Goal: Task Accomplishment & Management: Use online tool/utility

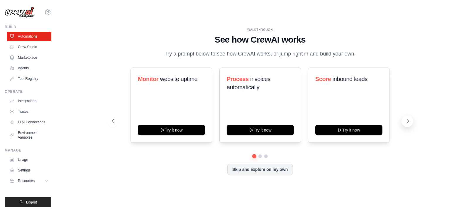
click at [404, 124] on button at bounding box center [407, 121] width 12 height 12
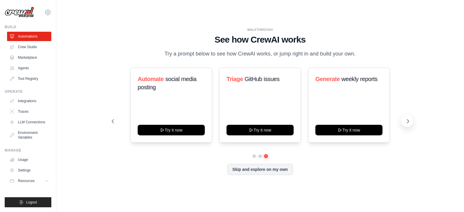
click at [404, 124] on button at bounding box center [407, 121] width 12 height 12
click at [25, 99] on link "Integrations" at bounding box center [30, 100] width 44 height 9
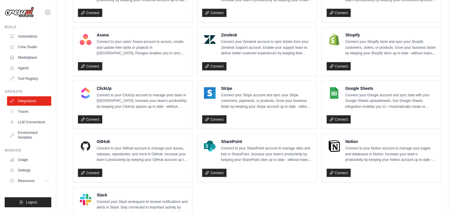
scroll to position [406, 0]
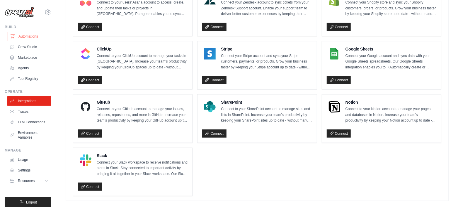
click at [27, 36] on link "Automations" at bounding box center [30, 36] width 44 height 9
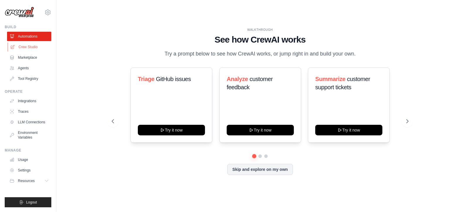
click at [25, 49] on link "Crew Studio" at bounding box center [30, 46] width 44 height 9
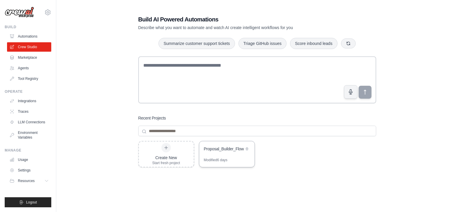
click at [225, 155] on div "Proposal_Builder_Flow" at bounding box center [226, 149] width 55 height 16
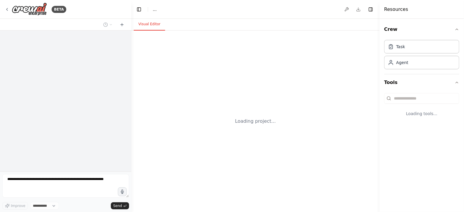
select select "****"
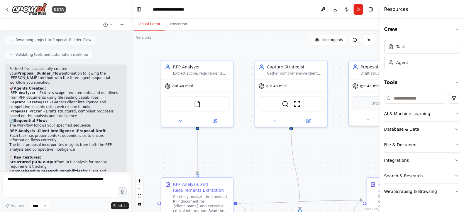
scroll to position [482, 0]
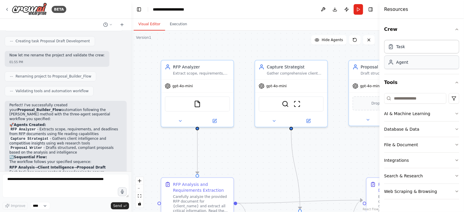
click at [420, 64] on div "Agent" at bounding box center [421, 61] width 75 height 13
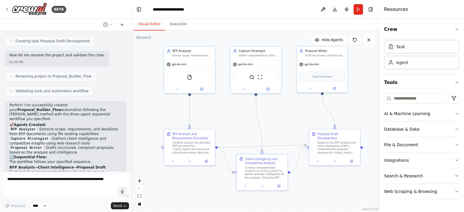
drag, startPoint x: 312, startPoint y: 175, endPoint x: 295, endPoint y: 127, distance: 51.1
click at [295, 127] on div ".deletable-edge-delete-btn { width: 20px; height: 20px; border: 0px solid #ffff…" at bounding box center [255, 120] width 248 height 181
click at [48, 188] on textarea at bounding box center [65, 185] width 127 height 23
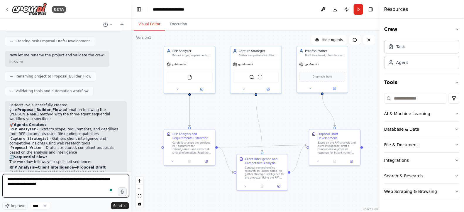
type textarea "**********"
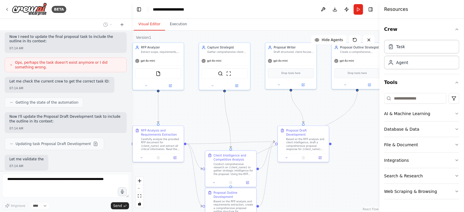
scroll to position [848, 0]
drag, startPoint x: 338, startPoint y: 184, endPoint x: 306, endPoint y: 181, distance: 31.6
click at [306, 181] on div ".deletable-edge-delete-btn { width: 20px; height: 20px; border: 0px solid #ffff…" at bounding box center [255, 120] width 248 height 181
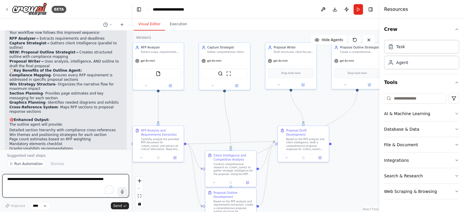
scroll to position [1053, 0]
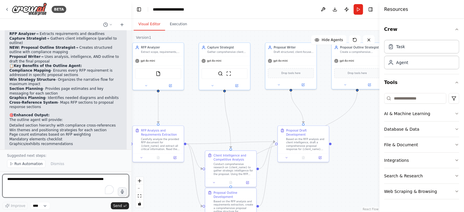
click at [54, 179] on textarea "To enrich screen reader interactions, please activate Accessibility in Grammarl…" at bounding box center [65, 185] width 127 height 23
type textarea "**********"
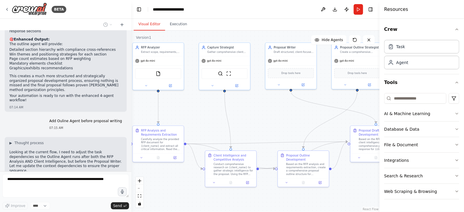
scroll to position [1143, 0]
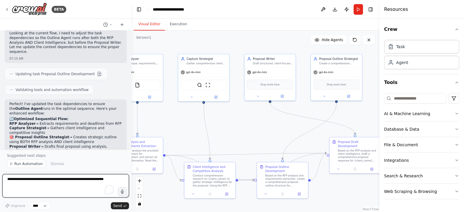
drag, startPoint x: 342, startPoint y: 179, endPoint x: 321, endPoint y: 191, distance: 23.5
click at [321, 191] on div ".deletable-edge-delete-btn { width: 20px; height: 20px; border: 0px solid #ffff…" at bounding box center [255, 120] width 248 height 181
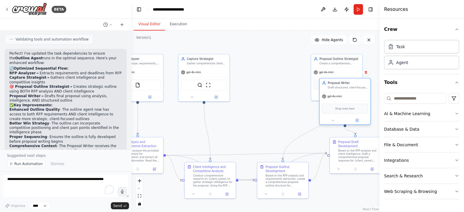
drag, startPoint x: 283, startPoint y: 61, endPoint x: 360, endPoint y: 86, distance: 81.1
click at [360, 86] on div "Draft structured, client-focused proposal responses that align company strength…" at bounding box center [348, 87] width 40 height 3
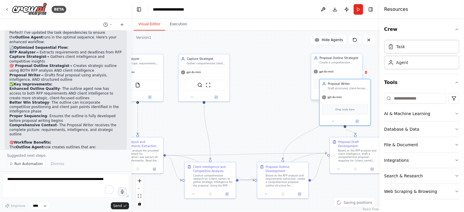
scroll to position [1323, 0]
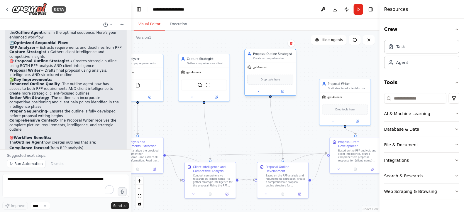
drag, startPoint x: 353, startPoint y: 68, endPoint x: 288, endPoint y: 66, distance: 64.8
click at [288, 66] on div "gpt-4o-mini" at bounding box center [270, 67] width 51 height 9
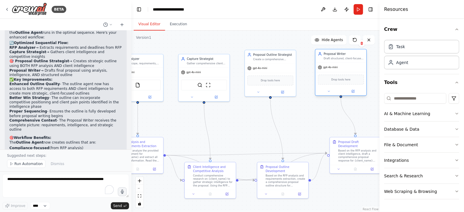
drag, startPoint x: 360, startPoint y: 97, endPoint x: 355, endPoint y: 67, distance: 30.0
click at [355, 67] on div "gpt-4o-mini" at bounding box center [340, 67] width 51 height 9
click at [305, 125] on div ".deletable-edge-delete-btn { width: 20px; height: 20px; border: 0px solid #ffff…" at bounding box center [255, 120] width 248 height 181
click at [329, 93] on button at bounding box center [328, 91] width 23 height 5
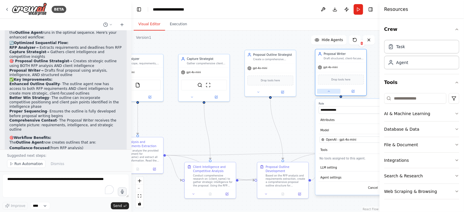
click at [329, 93] on button at bounding box center [328, 91] width 23 height 5
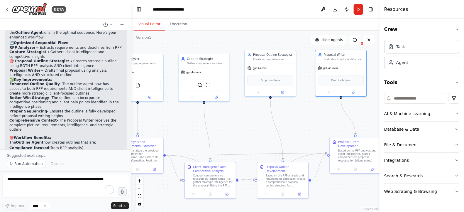
click at [311, 124] on div ".deletable-edge-delete-btn { width: 20px; height: 20px; border: 0px solid #ffff…" at bounding box center [255, 120] width 248 height 181
click at [30, 166] on span "Run Automation" at bounding box center [28, 163] width 28 height 5
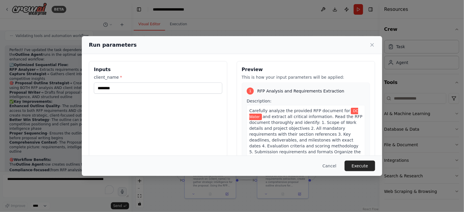
scroll to position [73, 0]
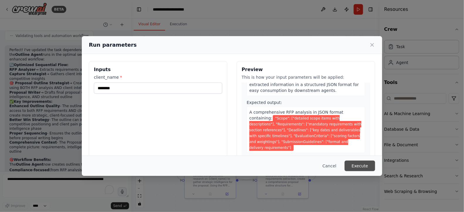
click at [367, 168] on button "Execute" at bounding box center [359, 165] width 30 height 11
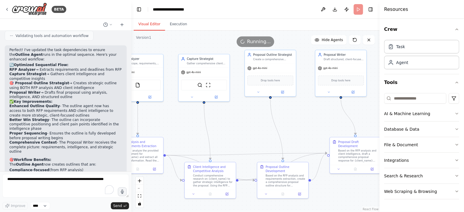
scroll to position [1301, 0]
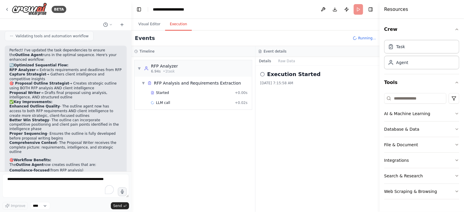
click at [173, 27] on button "Execution" at bounding box center [178, 24] width 27 height 12
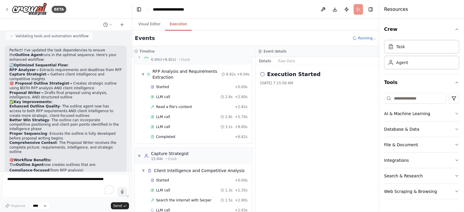
scroll to position [22, 0]
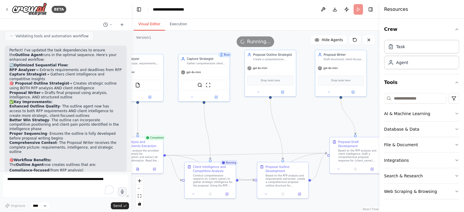
click at [150, 24] on button "Visual Editor" at bounding box center [149, 24] width 31 height 12
click at [182, 27] on button "Execution" at bounding box center [178, 24] width 27 height 12
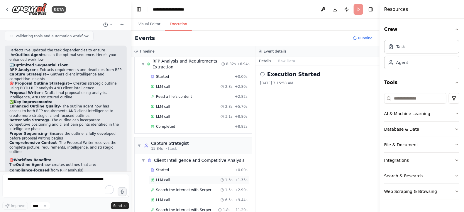
scroll to position [41, 0]
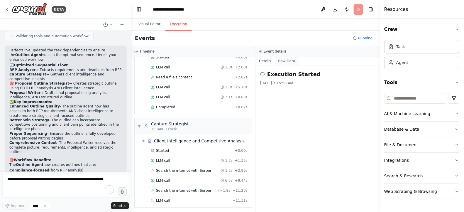
click at [286, 58] on button "Raw Data" at bounding box center [287, 61] width 24 height 8
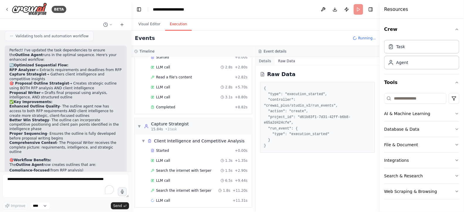
click at [266, 61] on button "Details" at bounding box center [264, 61] width 19 height 8
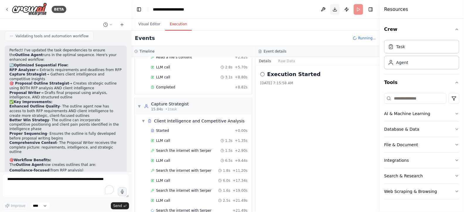
scroll to position [71, 0]
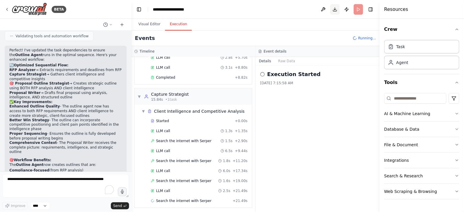
click at [333, 9] on button "Download" at bounding box center [334, 9] width 9 height 11
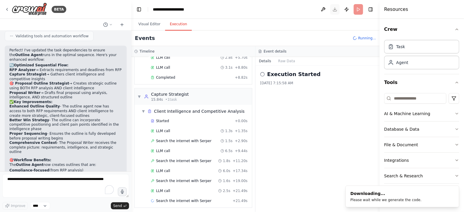
scroll to position [81, 0]
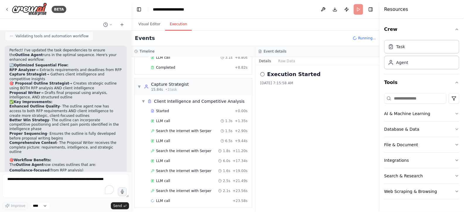
click at [289, 13] on header "**********" at bounding box center [255, 9] width 248 height 19
click at [271, 12] on header "**********" at bounding box center [255, 9] width 248 height 19
click at [458, 191] on icon "button" at bounding box center [456, 191] width 5 height 5
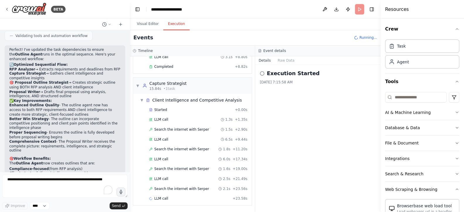
scroll to position [1299, 0]
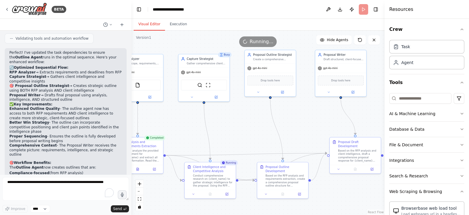
click at [145, 27] on button "Visual Editor" at bounding box center [149, 24] width 31 height 12
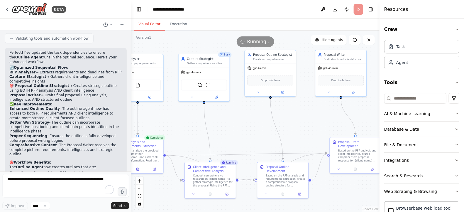
scroll to position [1301, 0]
